Goal: Find specific page/section: Find specific page/section

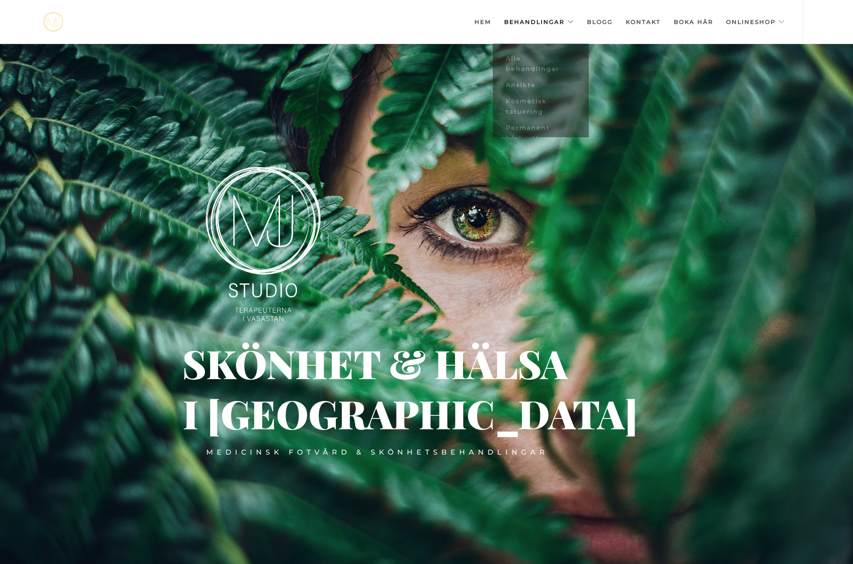
click at [563, 23] on link "Behandlingar" at bounding box center [539, 22] width 70 height 44
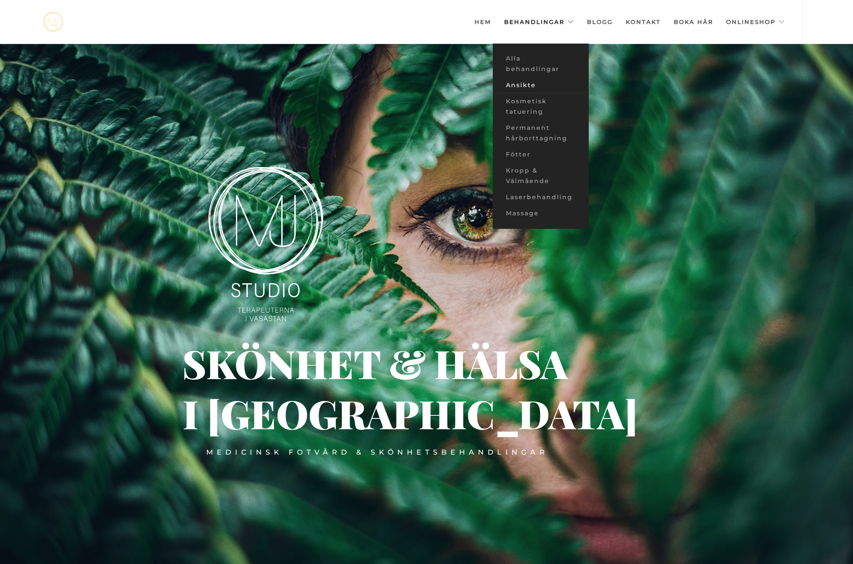
click at [530, 83] on link "Ansikte" at bounding box center [541, 85] width 96 height 16
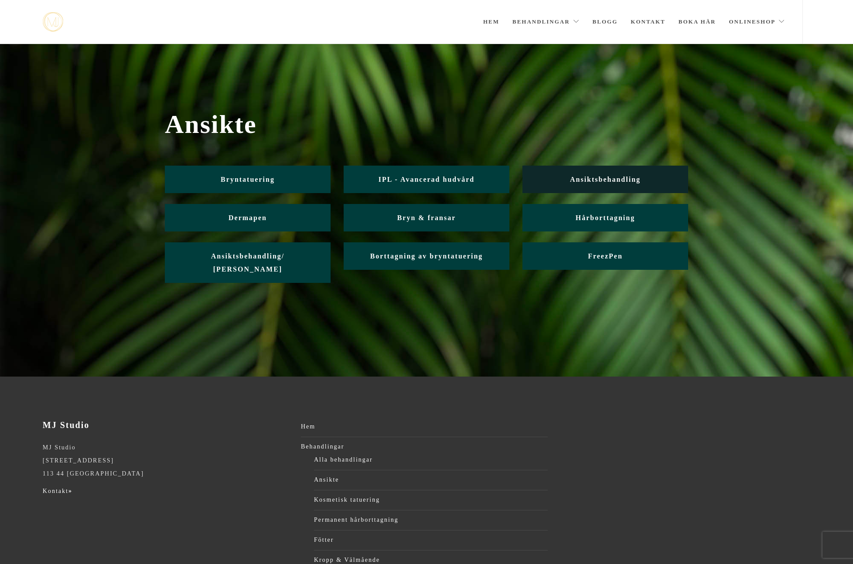
click at [593, 184] on link "Ansiktsbehandling" at bounding box center [605, 179] width 166 height 27
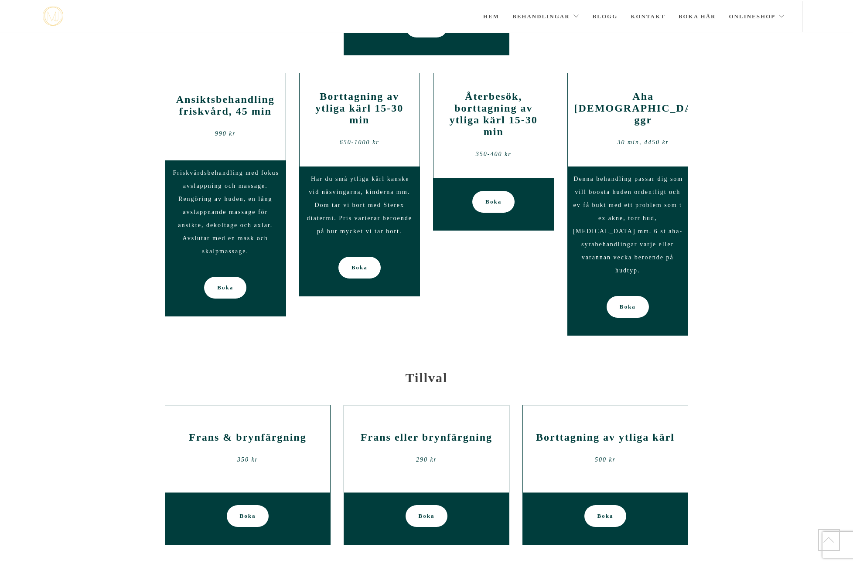
scroll to position [1028, 0]
